Goal: Feedback & Contribution: Leave review/rating

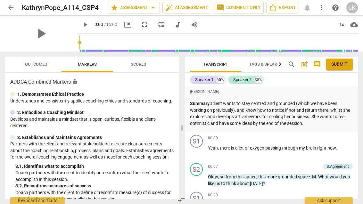
click at [40, 63] on span "Outcomes" at bounding box center [36, 64] width 22 height 5
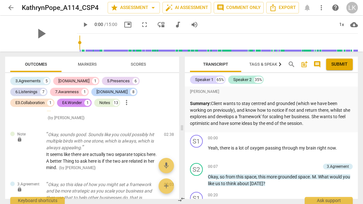
scroll to position [357, 0]
click at [156, 132] on span "edit" at bounding box center [158, 136] width 8 height 8
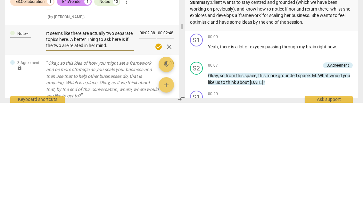
click at [98, 132] on textarea "It seems like there are actually two separate topics here. A better Thing to as…" at bounding box center [90, 141] width 88 height 18
click at [99, 132] on textarea "It seems like there are actually two separate topics here. A better Thing to as…" at bounding box center [90, 141] width 88 height 18
type textarea "It seems like there are actually two separate topics here. A better Thingto ask…"
type textarea "It seems like there are actually two separate topics here. A better Thinto ask …"
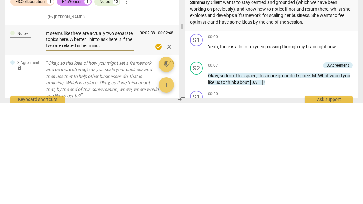
type textarea "It seems like there are actually two separate topics here. A better Thito ask h…"
type textarea "It seems like there are actually two separate topics here. A better Thto ask he…"
type textarea "It seems like there are actually two separate topics here. A better Tto ask her…"
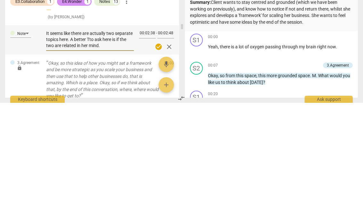
type textarea "It seems like there are actually two separate topics here. A better Tto ask her…"
type textarea "It seems like there are actually two separate topics here. A better to ask here…"
type textarea "It seems like there are actually two separate topics here. A better tto ask her…"
type textarea "It seems like there are actually two separate topics here. A better thto ask he…"
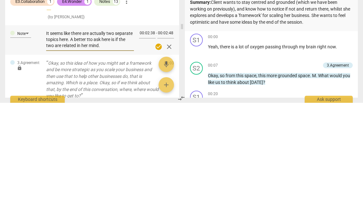
type textarea "It seems like there are actually two separate topics here. A better thto ask he…"
type textarea "It seems like there are actually two separate topics here. A better thingto ask…"
type textarea "It seems like there are actually two separate topics here. A better thing to as…"
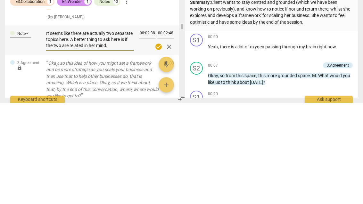
click at [162, 144] on span "check_circle" at bounding box center [159, 148] width 8 height 8
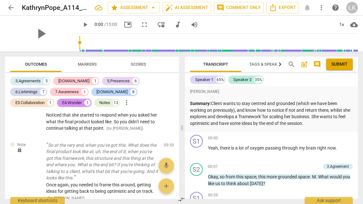
scroll to position [1994, 0]
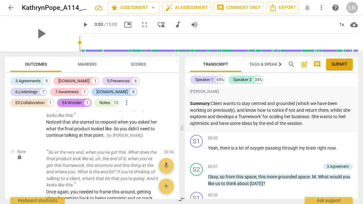
click at [159, 150] on span "edit" at bounding box center [158, 154] width 8 height 8
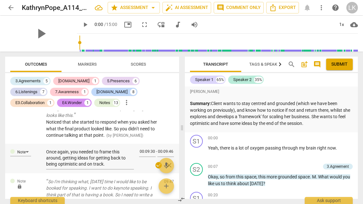
click at [65, 149] on textarea "Once again, you needed to frame this around, getting ideas for getting back to …" at bounding box center [90, 158] width 88 height 18
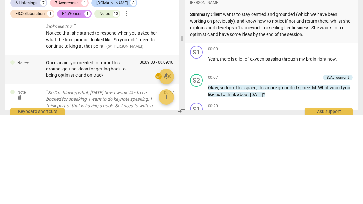
type textarea "Once again, you needed to frame this around,getting ideas for getting back to b…"
type textarea "Once again, you needed to frame this aroundgetting ideas for getting back to be…"
type textarea "Once again, you needed to frame this around getting ideas for getting back to b…"
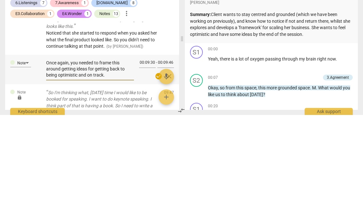
type textarea "Once again, you needed to frame this around getting ideas for getting back to b…"
click at [160, 162] on span "check_circle" at bounding box center [159, 166] width 8 height 8
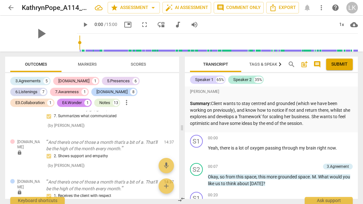
scroll to position [2564, 0]
click at [321, 123] on p "Summary: Client wants to stay centred and grounded (which we have been working …" at bounding box center [271, 113] width 163 height 26
click at [328, 121] on p "Summary: Client wants to stay centred and grounded (which we have been working …" at bounding box center [271, 113] width 163 height 26
click at [320, 122] on p "Summary: Client wants to stay centred and grounded (which we have been working …" at bounding box center [271, 113] width 163 height 26
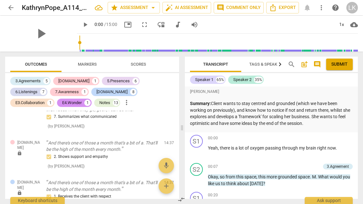
click at [306, 63] on span "post_add" at bounding box center [305, 65] width 8 height 8
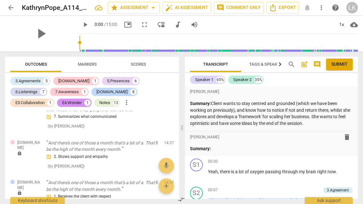
click at [234, 148] on p "Summary:" at bounding box center [271, 149] width 163 height 7
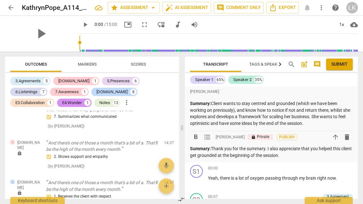
click at [38, 89] on div "6.Listenings" at bounding box center [26, 92] width 22 height 6
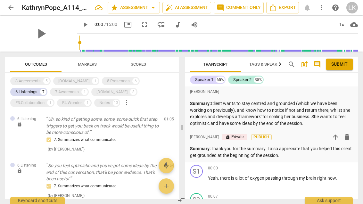
click at [270, 148] on p "Summary: Thank you for the summary. I also appreciate that you helped this clie…" at bounding box center [271, 152] width 163 height 13
click at [269, 147] on p "Summary: Thank you for the summary. I also appreciate that you helped this clie…" at bounding box center [271, 152] width 163 height 13
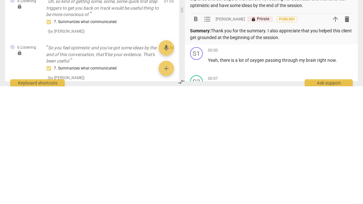
click at [282, 146] on p "Summary: Thank you for the summary. I also appreciate that you helped this clie…" at bounding box center [271, 152] width 163 height 13
click at [274, 146] on p "Summary: Thank you for the summary. I also appreciate that you helped this clie…" at bounding box center [271, 152] width 163 height 13
click at [277, 146] on p "Summary: Thank you for the summary. I also appreciate that you helped this clie…" at bounding box center [271, 152] width 163 height 13
click at [298, 146] on p "Summary: Thank you for the summary. I appreciate that you helped this client ge…" at bounding box center [271, 152] width 163 height 13
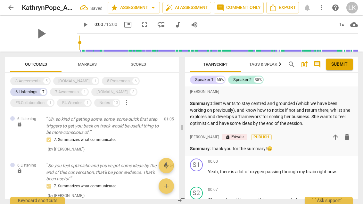
click at [304, 66] on span "post_add" at bounding box center [305, 65] width 8 height 8
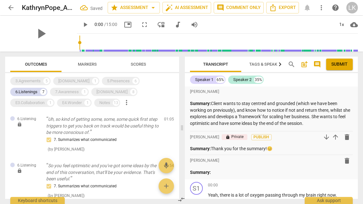
click at [232, 170] on p "Summary:" at bounding box center [271, 172] width 163 height 7
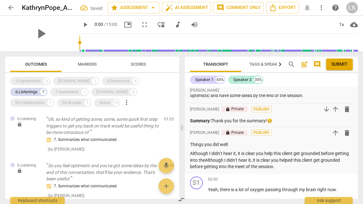
scroll to position [34, 0]
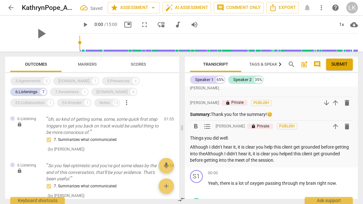
click at [291, 156] on p "Although I didn’t hear it, it is clear you help this client get grounded before…" at bounding box center [271, 154] width 163 height 20
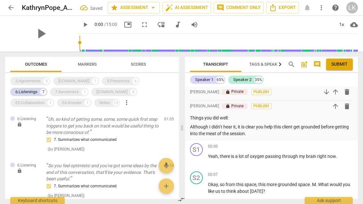
scroll to position [56, 0]
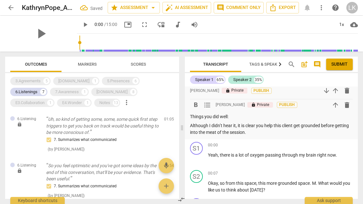
click at [269, 130] on p "Although I didn’t hear it, it is clear you help this client get grounded before…" at bounding box center [271, 129] width 163 height 13
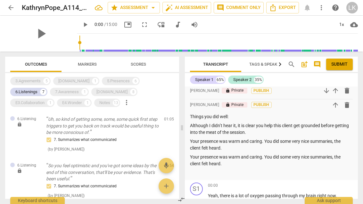
scroll to position [0, 0]
click at [38, 89] on div "6.Listenings" at bounding box center [26, 92] width 22 height 6
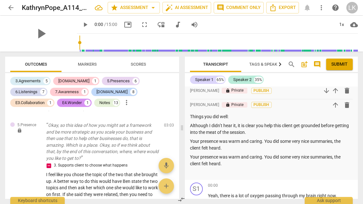
scroll to position [483, 0]
click at [158, 123] on span "edit" at bounding box center [158, 127] width 8 height 8
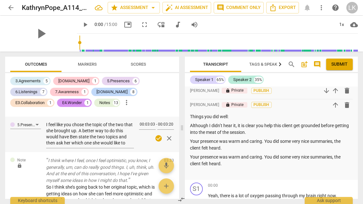
click at [79, 129] on textarea "I feel like you chose the topic of the two that she brought up. A better way to…" at bounding box center [90, 134] width 88 height 24
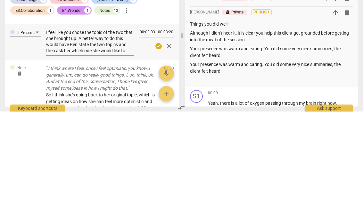
type textarea "I feel like you chose the topic of the two that she brought up. A better way to…"
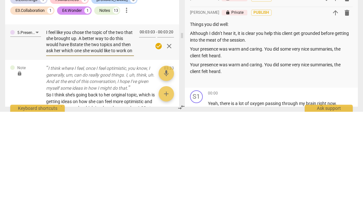
type textarea "I feel like you chose the topic of the two that she brought up. A better way to…"
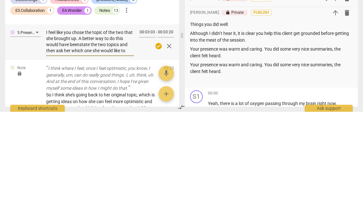
type textarea "I feel like you chose the topic of the two that she brought up. A better way to…"
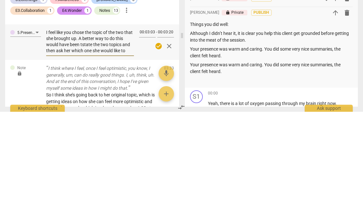
type textarea "I feel like you chose the topic of the two that she brought up. A better way to…"
click at [161, 135] on span "check_circle" at bounding box center [159, 139] width 8 height 8
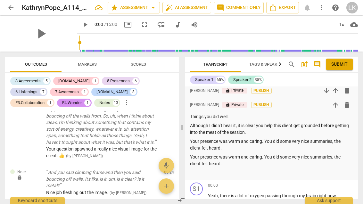
scroll to position [1107, 0]
click at [238, 162] on p "Your presence was warm and caring. You did some very nice summaries, the client…" at bounding box center [271, 160] width 163 height 13
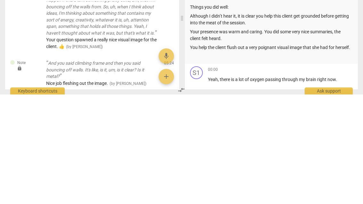
click at [237, 154] on p "You help the client flush out a very poignant visual image that she had for her…" at bounding box center [271, 157] width 163 height 7
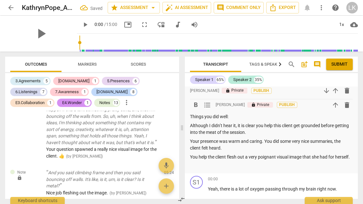
click at [207, 154] on p "You help the client flesh out a very poignant visual image that she had for her…" at bounding box center [271, 157] width 163 height 7
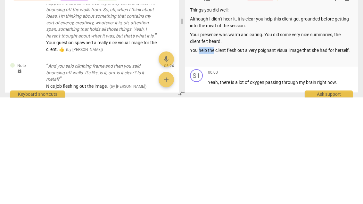
click at [200, 154] on p "You help the client flesh out a very poignant visual image that she had for her…" at bounding box center [271, 157] width 163 height 7
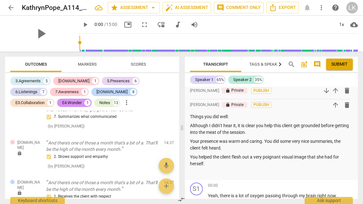
scroll to position [2564, 0]
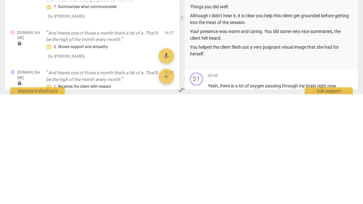
click at [218, 114] on p "Things you did well:" at bounding box center [271, 117] width 163 height 7
click at [211, 114] on p "Things you did well:" at bounding box center [271, 117] width 163 height 7
click at [223, 154] on p "You helped the client flesh out a very poignant visual image that she had for h…" at bounding box center [271, 160] width 163 height 13
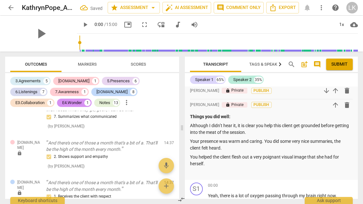
click at [220, 162] on p "You helped the client flesh out a very poignant visual image that she had for h…" at bounding box center [271, 160] width 163 height 13
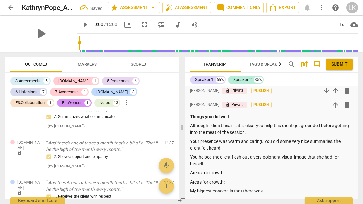
click at [239, 179] on p "Areas for growth:" at bounding box center [271, 182] width 163 height 7
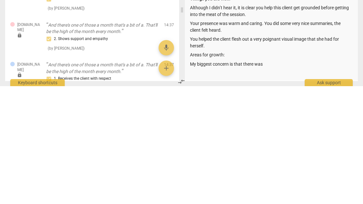
click at [280, 179] on p "My biggest concern is that there was" at bounding box center [271, 182] width 163 height 7
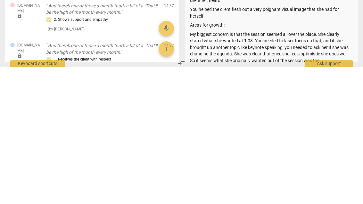
scroll to position [73, 0]
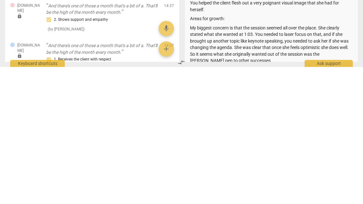
click at [335, 162] on p "My biggest concern is that the session seemed all over the place. She clearly s…" at bounding box center [271, 181] width 163 height 39
click at [347, 162] on p "My biggest concern is that the session seemed all over the place. She clearly s…" at bounding box center [271, 181] width 163 height 39
click at [241, 162] on p "My biggest concern is that the session seemed all over the place. She clearly s…" at bounding box center [271, 181] width 163 height 39
click at [296, 162] on p "My biggest concern is that the session seemed all over the place. She clearly s…" at bounding box center [271, 181] width 163 height 39
click at [323, 162] on p "My biggest concern is that the session seemed all over the place. She clearly s…" at bounding box center [271, 181] width 163 height 39
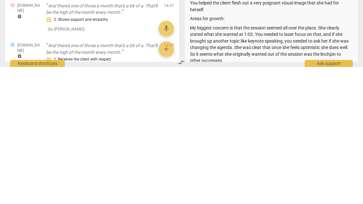
click at [296, 162] on p "My biggest concern is that the session seemed all over the place. She clearly s…" at bounding box center [271, 181] width 163 height 39
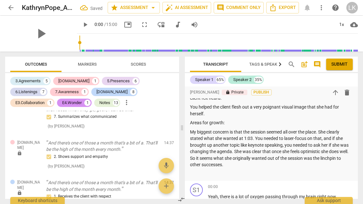
scroll to position [107, 0]
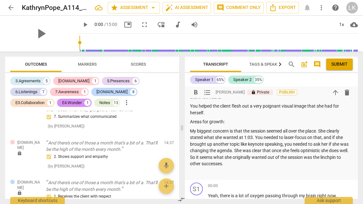
click at [210, 120] on p "Areas for growth:" at bounding box center [271, 122] width 163 height 7
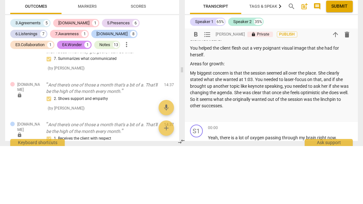
click at [216, 119] on p "Areas for growth:" at bounding box center [271, 122] width 163 height 7
click at [211, 119] on p "Areas for growth:" at bounding box center [271, 122] width 163 height 7
click at [218, 119] on p "Areas for growth:" at bounding box center [271, 122] width 163 height 7
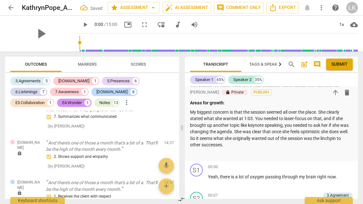
scroll to position [126, 0]
click at [244, 143] on p "My biggest concern is that the session seemed all over the place. She clearly s…" at bounding box center [271, 128] width 163 height 39
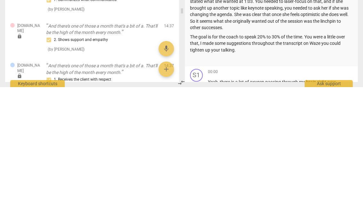
click at [319, 151] on p "The goal is for the coach to speak 20% to 30% of the time. You were a little ov…" at bounding box center [271, 161] width 163 height 20
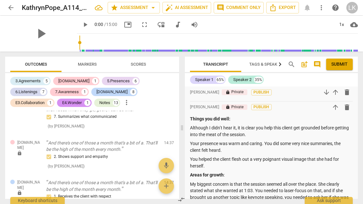
scroll to position [53, 0]
click at [343, 61] on button "Submit" at bounding box center [339, 65] width 27 height 12
